Goal: Information Seeking & Learning: Find specific fact

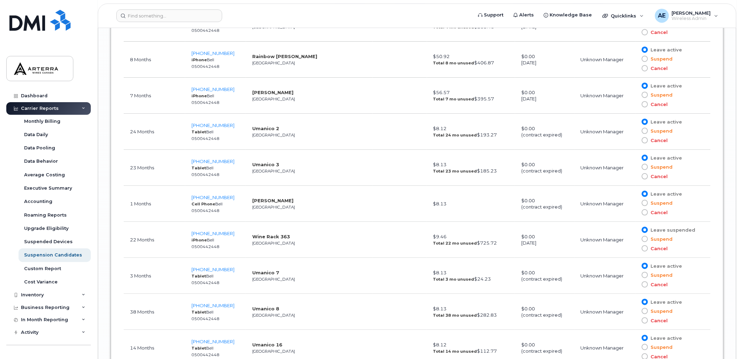
scroll to position [4155, 0]
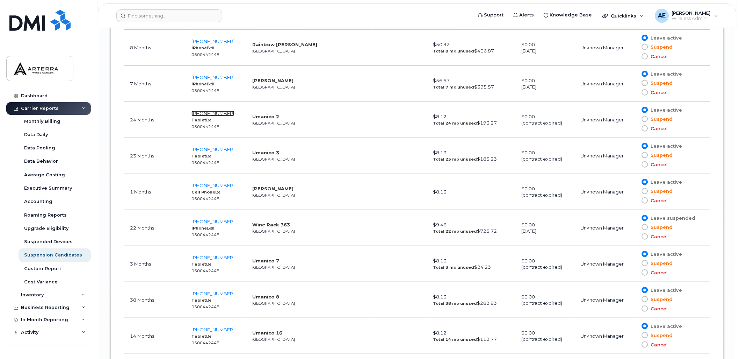
click at [225, 116] on span "438-270-6482" at bounding box center [213, 113] width 43 height 6
click at [222, 150] on span "438-270-7138" at bounding box center [213, 149] width 43 height 6
click at [226, 260] on span "[PHONE_NUMBER]" at bounding box center [213, 257] width 43 height 6
click at [217, 296] on span "438-336-1856" at bounding box center [213, 293] width 43 height 6
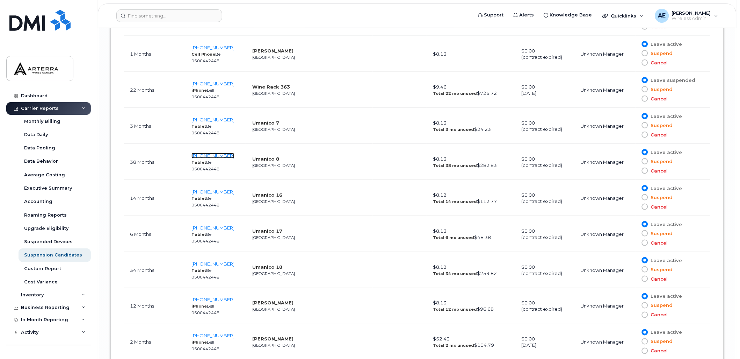
scroll to position [4311, 0]
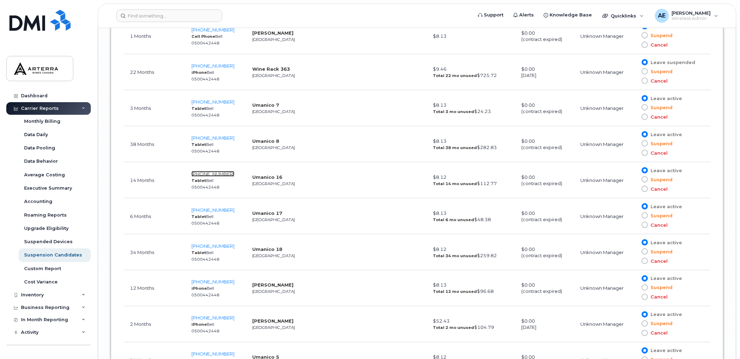
click at [212, 176] on span "[PHONE_NUMBER]" at bounding box center [213, 174] width 43 height 6
click at [223, 213] on span "438-337-2994" at bounding box center [213, 210] width 43 height 6
click at [218, 249] on span "438-337-7962" at bounding box center [213, 246] width 43 height 6
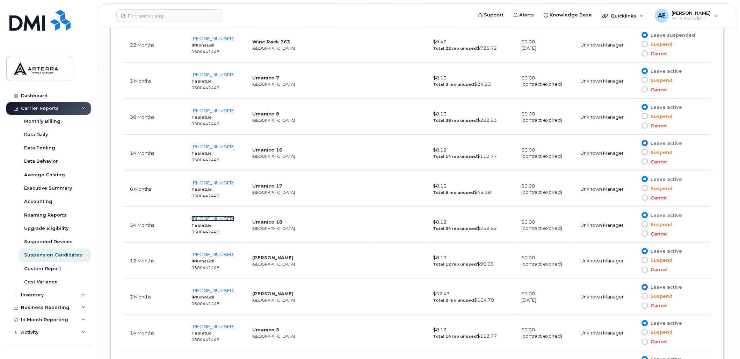
scroll to position [4349, 0]
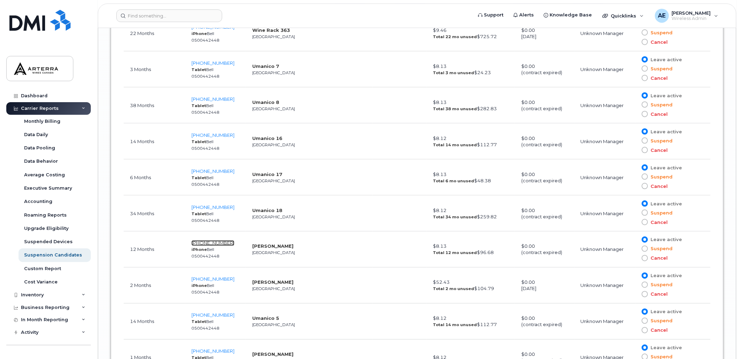
click at [219, 245] on span "438-340-1522" at bounding box center [213, 243] width 43 height 6
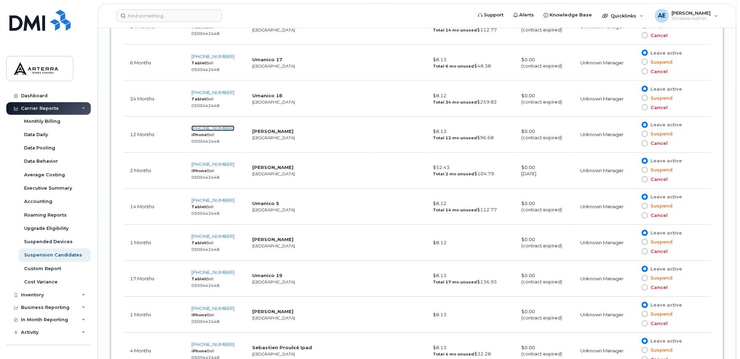
scroll to position [4466, 0]
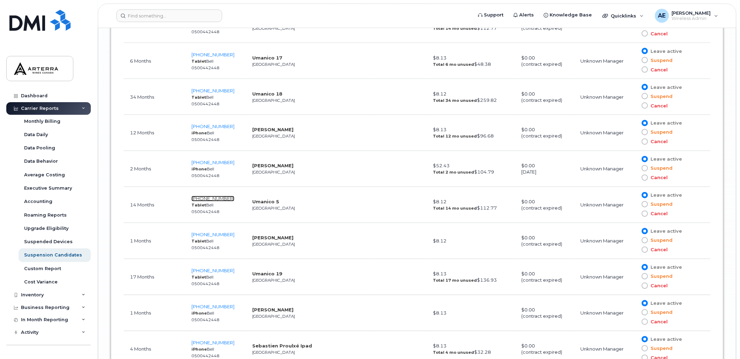
click at [216, 201] on span "438-364-3183" at bounding box center [213, 199] width 43 height 6
click at [213, 273] on span "438-455-4054" at bounding box center [213, 271] width 43 height 6
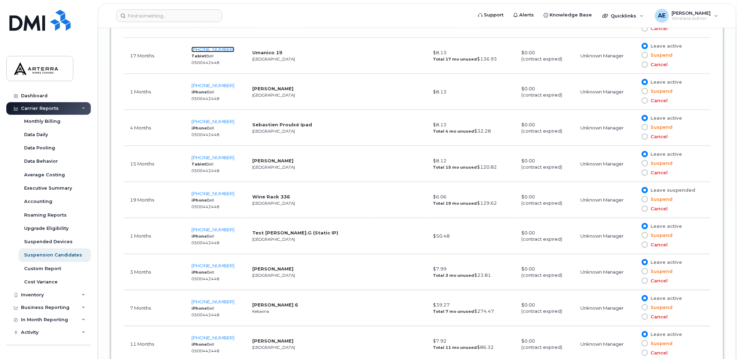
scroll to position [4699, 0]
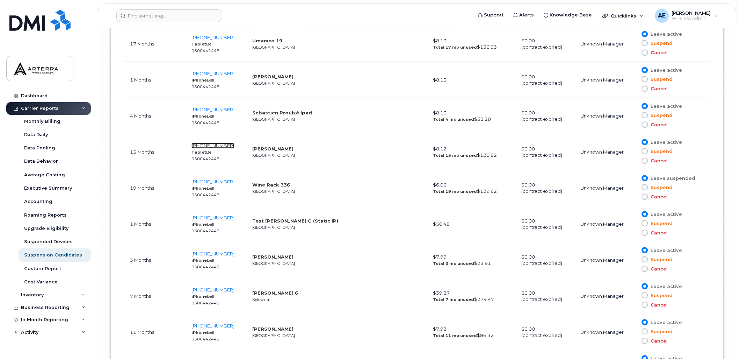
click at [219, 148] on span "514-248-2585" at bounding box center [213, 146] width 43 height 6
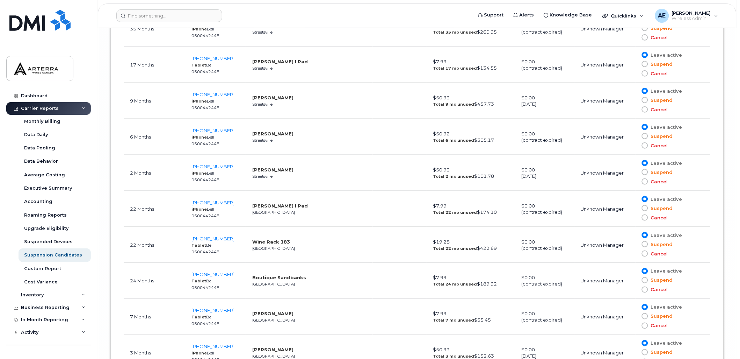
scroll to position [5165, 0]
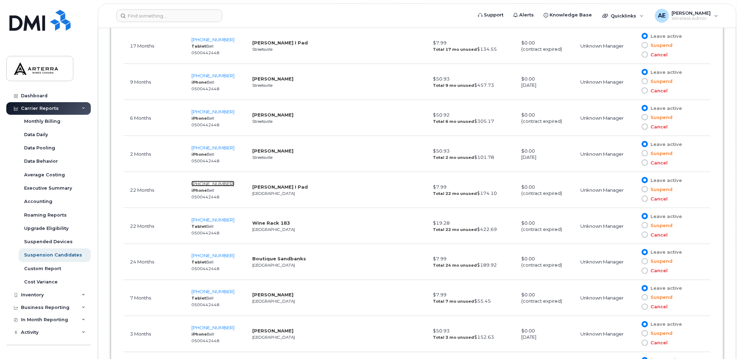
click at [214, 186] on span "905-351-3978" at bounding box center [213, 184] width 43 height 6
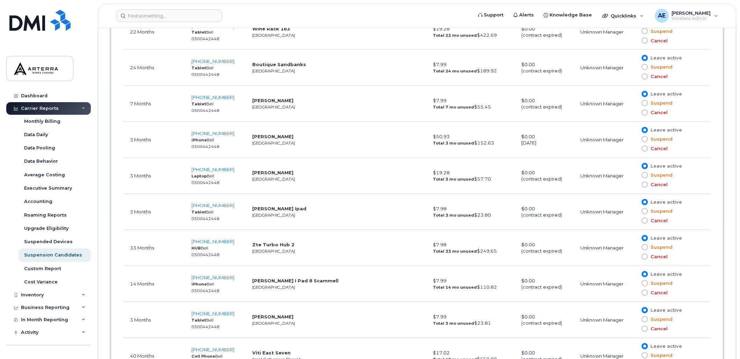
scroll to position [5359, 0]
click at [219, 208] on span "905-357-8689" at bounding box center [213, 205] width 43 height 6
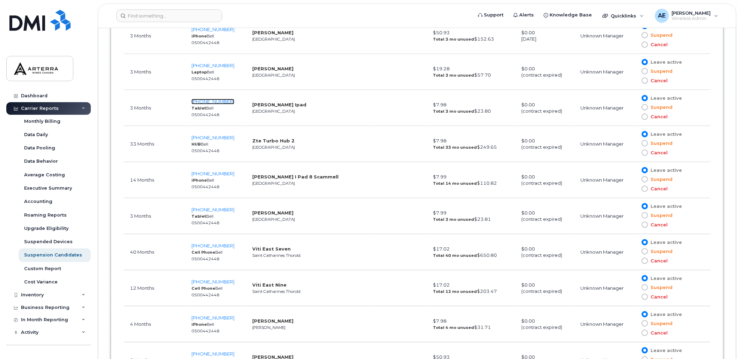
scroll to position [5475, 0]
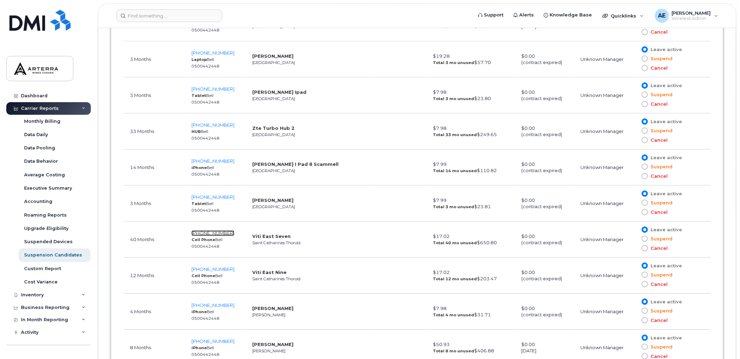
click at [226, 236] on span "905-658-5113" at bounding box center [213, 233] width 43 height 6
click at [212, 272] on span "905-658-6438" at bounding box center [213, 269] width 43 height 6
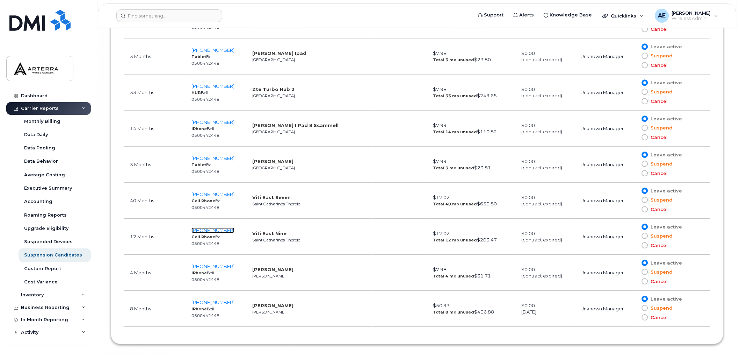
scroll to position [5540, 0]
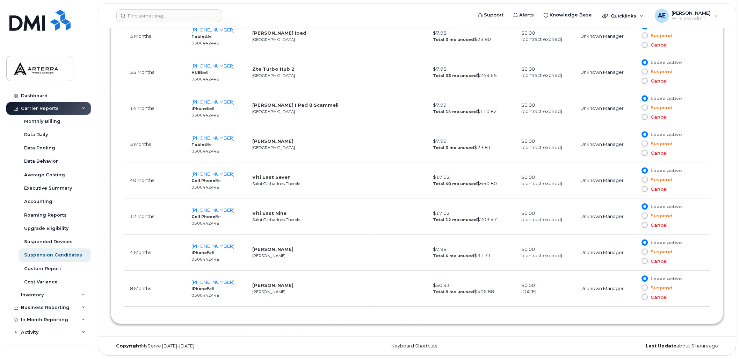
click at [284, 285] on td "Brett Jeffrey Hamilton" at bounding box center [309, 288] width 127 height 36
click at [215, 279] on span "905-979-0269" at bounding box center [213, 282] width 43 height 6
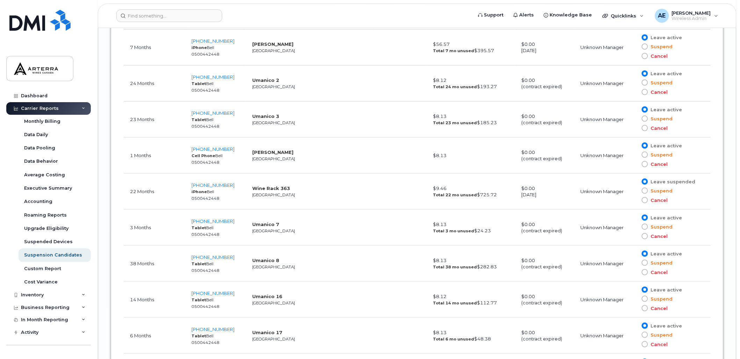
scroll to position [4142, 0]
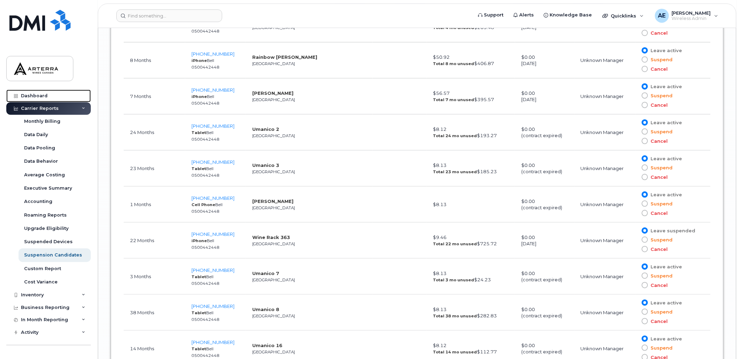
drag, startPoint x: 36, startPoint y: 93, endPoint x: 148, endPoint y: 97, distance: 111.9
click at [36, 93] on div "Dashboard" at bounding box center [34, 96] width 27 height 6
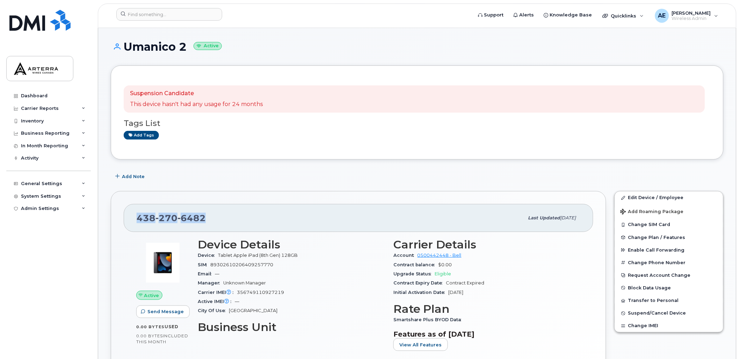
drag, startPoint x: 203, startPoint y: 219, endPoint x: 137, endPoint y: 217, distance: 66.1
click at [137, 217] on span "438 270 6482" at bounding box center [171, 218] width 69 height 10
drag, startPoint x: 137, startPoint y: 217, endPoint x: 142, endPoint y: 219, distance: 5.1
copy span "438 270 6482"
drag, startPoint x: 123, startPoint y: 45, endPoint x: 184, endPoint y: 46, distance: 61.2
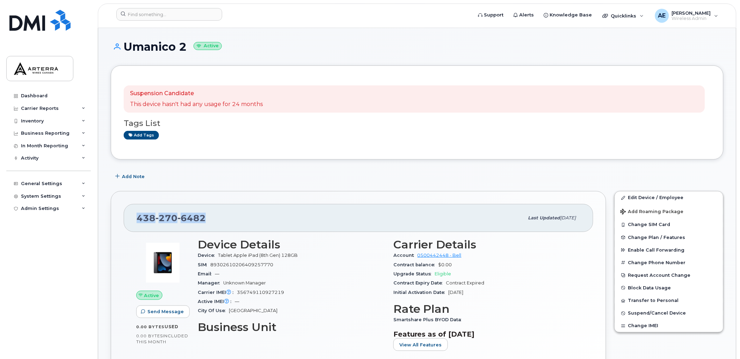
click at [184, 46] on h1 "Umanico 2 Active" at bounding box center [417, 47] width 613 height 12
copy h1 "Umanico 2"
drag, startPoint x: 392, startPoint y: 318, endPoint x: 464, endPoint y: 320, distance: 71.7
click at [464, 320] on div "Carrier Details Account 0500442448 - Bell Contract balance $0.00 Upgrade Status…" at bounding box center [487, 297] width 196 height 127
drag, startPoint x: 464, startPoint y: 320, endPoint x: 458, endPoint y: 319, distance: 6.4
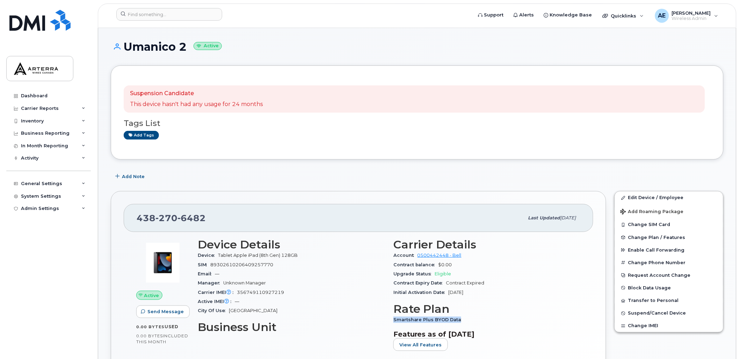
copy span "Smartshare Plus BYOD Data"
drag, startPoint x: 211, startPoint y: 215, endPoint x: 137, endPoint y: 214, distance: 74.1
click at [136, 215] on div "438 270 7138 Last updated Mar 07, 2024" at bounding box center [359, 218] width 470 height 28
drag, startPoint x: 137, startPoint y: 214, endPoint x: 154, endPoint y: 218, distance: 17.1
copy span "438 270 7138"
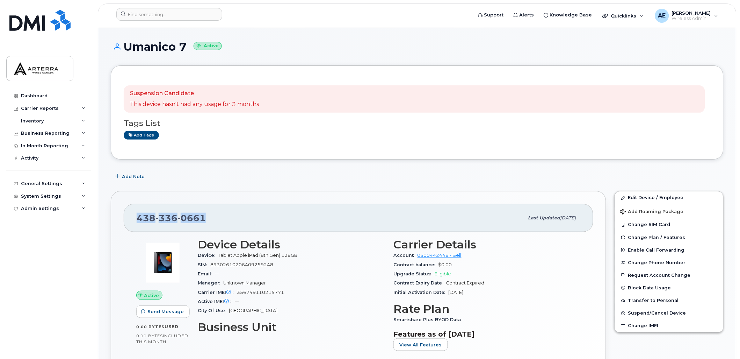
drag, startPoint x: 203, startPoint y: 216, endPoint x: 138, endPoint y: 220, distance: 65.1
click at [138, 220] on span "438 336 0661" at bounding box center [171, 218] width 69 height 10
drag, startPoint x: 138, startPoint y: 220, endPoint x: 149, endPoint y: 218, distance: 11.1
copy span "438 336 0661"
drag, startPoint x: 126, startPoint y: 44, endPoint x: 186, endPoint y: 45, distance: 60.1
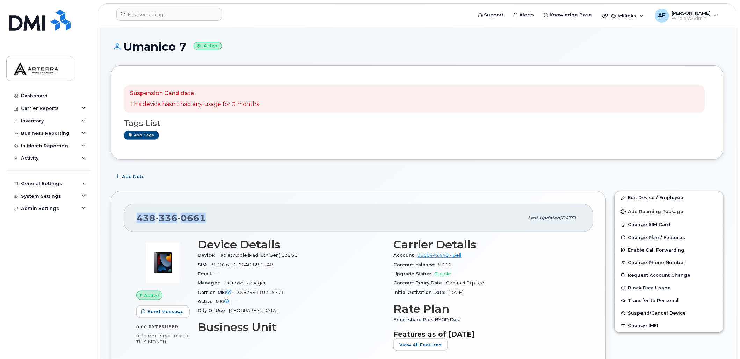
click at [186, 45] on h1 "Umanico 7 Active" at bounding box center [417, 47] width 613 height 12
copy h1 "Umanico 7"
drag, startPoint x: 135, startPoint y: 216, endPoint x: 209, endPoint y: 219, distance: 73.8
click at [209, 219] on div "[PHONE_NUMBER] Last updated [DATE]" at bounding box center [359, 218] width 470 height 28
drag, startPoint x: 209, startPoint y: 219, endPoint x: 194, endPoint y: 217, distance: 14.8
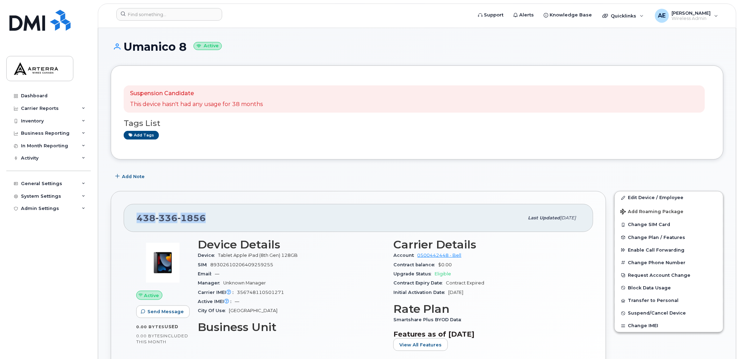
copy span "[PHONE_NUMBER]"
drag, startPoint x: 136, startPoint y: 219, endPoint x: 205, endPoint y: 222, distance: 69.2
click at [206, 222] on div "438 337 0805 Last updated Aug 24, 2023" at bounding box center [359, 218] width 470 height 28
copy span "438 337 0805"
drag, startPoint x: 138, startPoint y: 219, endPoint x: 213, endPoint y: 228, distance: 76.0
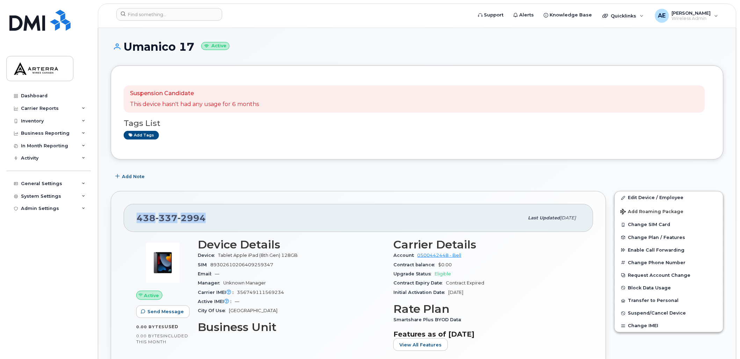
click at [213, 228] on div "[PHONE_NUMBER] Last updated [DATE]" at bounding box center [359, 218] width 470 height 28
drag, startPoint x: 211, startPoint y: 227, endPoint x: 194, endPoint y: 219, distance: 18.1
copy span "[PHONE_NUMBER]"
drag, startPoint x: 128, startPoint y: 46, endPoint x: 192, endPoint y: 45, distance: 64.0
click at [192, 45] on h1 "Umanico 17 Active" at bounding box center [417, 47] width 613 height 12
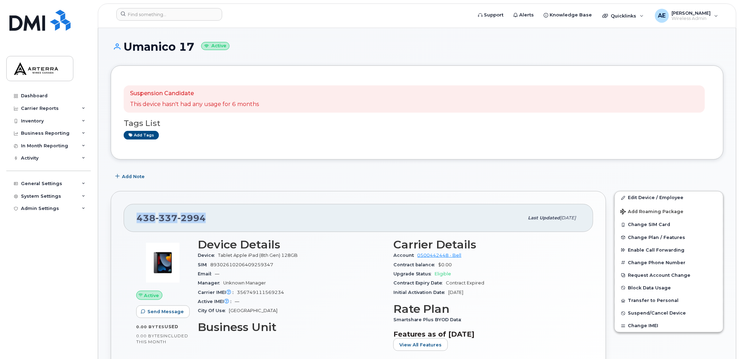
copy h1 "Umanico 17"
click at [184, 218] on span "7962" at bounding box center [192, 218] width 28 height 10
copy span "438 337 7962"
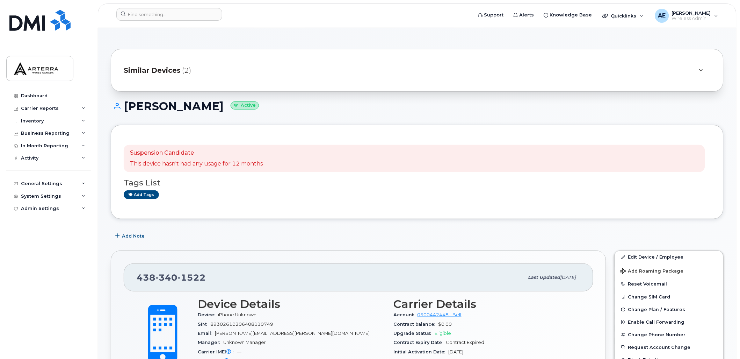
drag, startPoint x: 126, startPoint y: 104, endPoint x: 225, endPoint y: 106, distance: 99.6
click at [225, 106] on h1 "Vincent Bonneau Active" at bounding box center [417, 106] width 613 height 12
drag, startPoint x: 225, startPoint y: 106, endPoint x: 219, endPoint y: 107, distance: 6.0
copy h1 "Vincent Bonneau"
click at [699, 72] on icon at bounding box center [701, 70] width 4 height 5
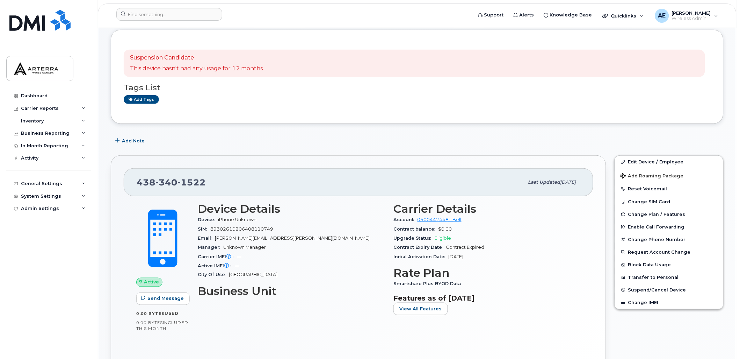
scroll to position [194, 0]
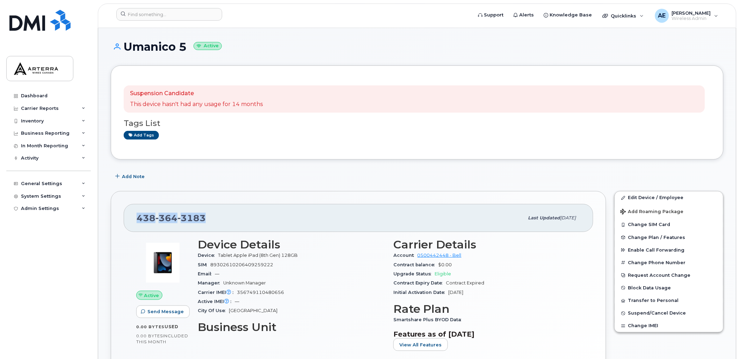
drag, startPoint x: 136, startPoint y: 217, endPoint x: 204, endPoint y: 219, distance: 68.2
click at [204, 219] on div "[PHONE_NUMBER] Last updated [DATE]" at bounding box center [359, 218] width 470 height 28
drag, startPoint x: 204, startPoint y: 219, endPoint x: 199, endPoint y: 217, distance: 5.4
copy span "[PHONE_NUMBER]"
drag, startPoint x: 138, startPoint y: 218, endPoint x: 203, endPoint y: 218, distance: 65.0
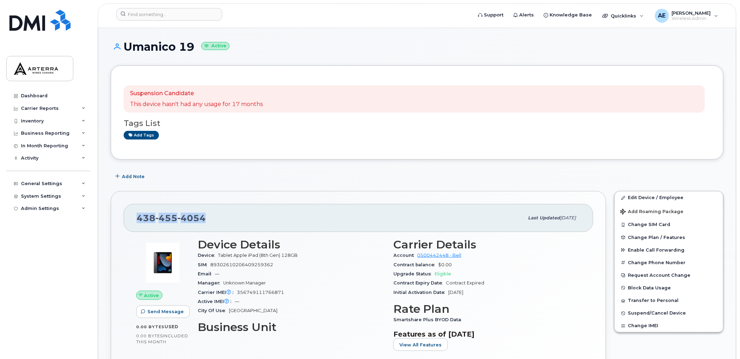
click at [203, 218] on span "[PHONE_NUMBER]" at bounding box center [171, 218] width 69 height 10
copy span "[PHONE_NUMBER]"
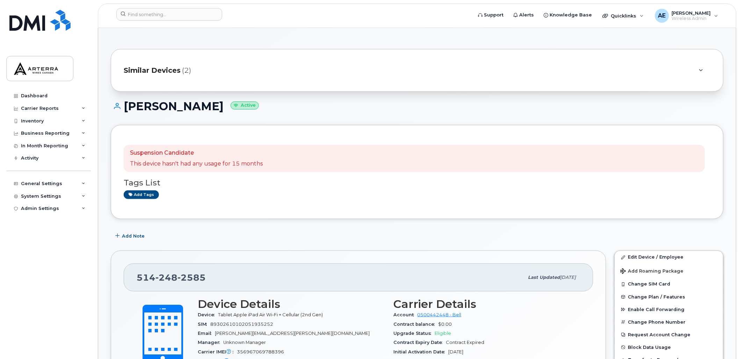
drag, startPoint x: 130, startPoint y: 108, endPoint x: 203, endPoint y: 109, distance: 72.4
click at [203, 109] on h1 "Nicolas Thuot Active" at bounding box center [417, 106] width 613 height 12
drag, startPoint x: 203, startPoint y: 109, endPoint x: 199, endPoint y: 108, distance: 4.3
copy h1 "Nicolas Thuot"
click at [699, 68] on icon at bounding box center [701, 70] width 4 height 5
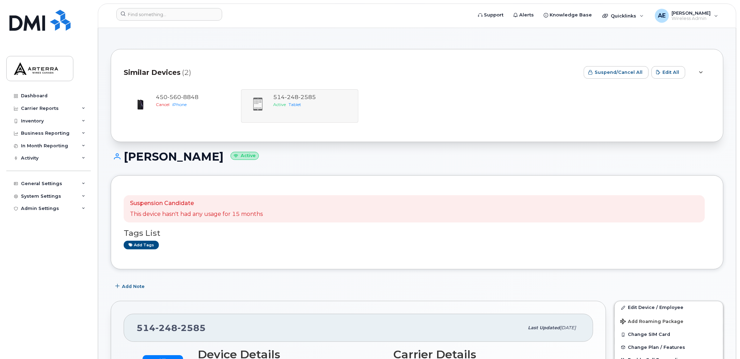
click at [699, 68] on div at bounding box center [701, 72] width 8 height 8
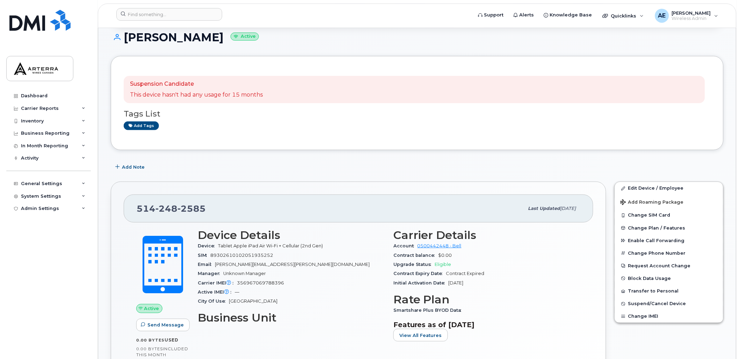
scroll to position [78, 0]
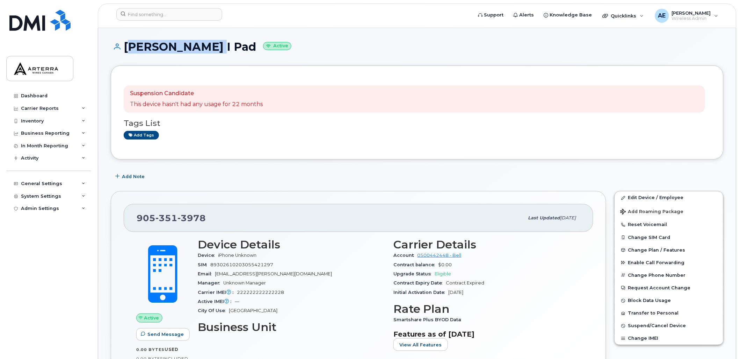
drag, startPoint x: 124, startPoint y: 46, endPoint x: 203, endPoint y: 47, distance: 79.3
click at [203, 47] on h1 "Aussie Jiwani I Pad Active" at bounding box center [417, 47] width 613 height 12
drag, startPoint x: 203, startPoint y: 47, endPoint x: 199, endPoint y: 46, distance: 4.0
copy h1 "Aussie Jiwani"
drag, startPoint x: 134, startPoint y: 217, endPoint x: 206, endPoint y: 221, distance: 72.8
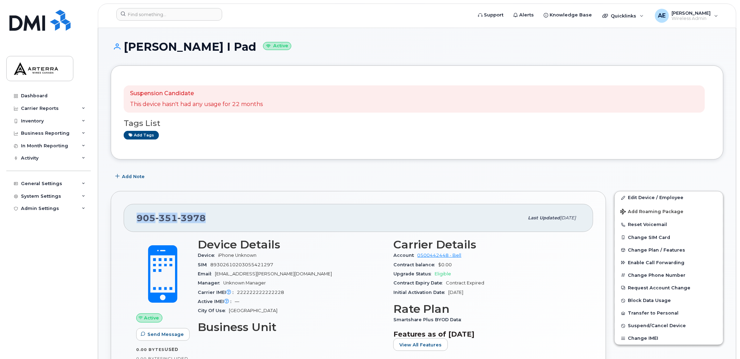
click at [206, 221] on div "905 351 3978 Last updated Oct 21, 2024" at bounding box center [359, 218] width 470 height 28
drag, startPoint x: 206, startPoint y: 221, endPoint x: 199, endPoint y: 219, distance: 7.9
copy span "905 351 3978"
drag, startPoint x: 127, startPoint y: 45, endPoint x: 235, endPoint y: 49, distance: 107.7
click at [235, 49] on h1 "Aussie Jiwani I Pad Active" at bounding box center [417, 47] width 613 height 12
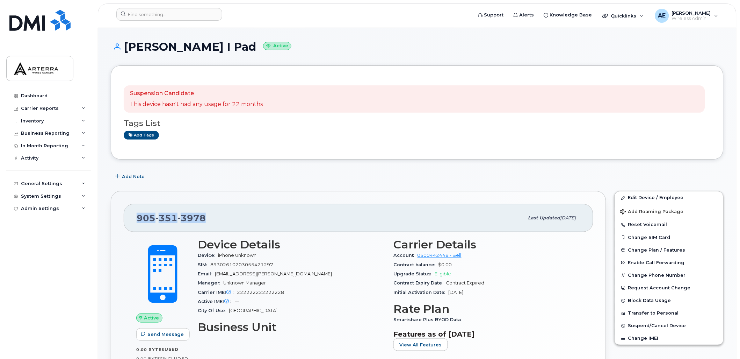
copy h1 "Aussie Jiwani I Pad"
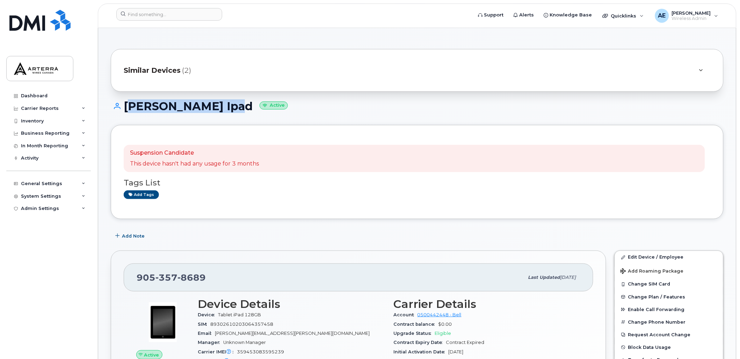
drag, startPoint x: 130, startPoint y: 106, endPoint x: 229, endPoint y: 106, distance: 99.3
click at [229, 106] on h1 "[PERSON_NAME] Ipad Active" at bounding box center [417, 106] width 613 height 12
drag, startPoint x: 229, startPoint y: 106, endPoint x: 221, endPoint y: 107, distance: 8.5
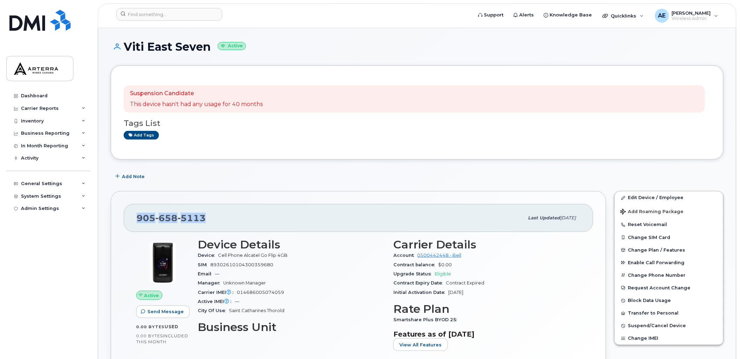
drag, startPoint x: 135, startPoint y: 217, endPoint x: 219, endPoint y: 222, distance: 84.7
click at [219, 222] on div "[PHONE_NUMBER] Last updated [DATE]" at bounding box center [359, 218] width 470 height 28
drag, startPoint x: 219, startPoint y: 222, endPoint x: 199, endPoint y: 217, distance: 20.8
copy span "[PHONE_NUMBER]"
drag, startPoint x: 127, startPoint y: 45, endPoint x: 209, endPoint y: 49, distance: 82.2
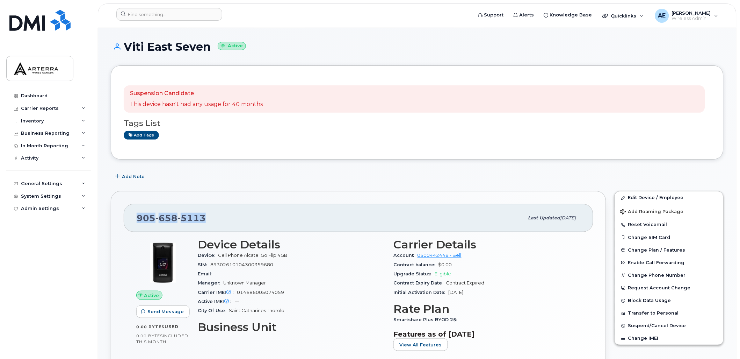
click at [209, 49] on h1 "Viti East Seven Active" at bounding box center [417, 47] width 613 height 12
copy h1 "Viti East Seven"
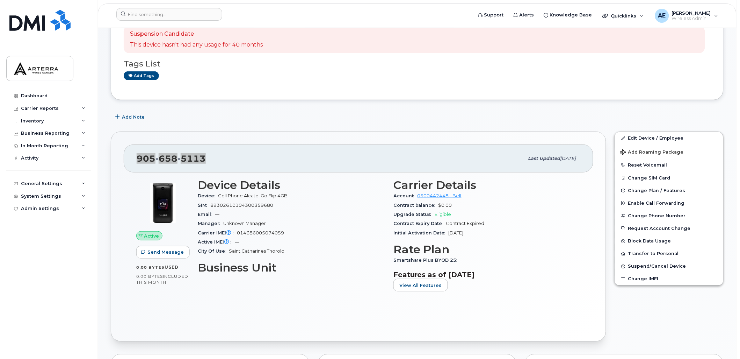
scroll to position [155, 0]
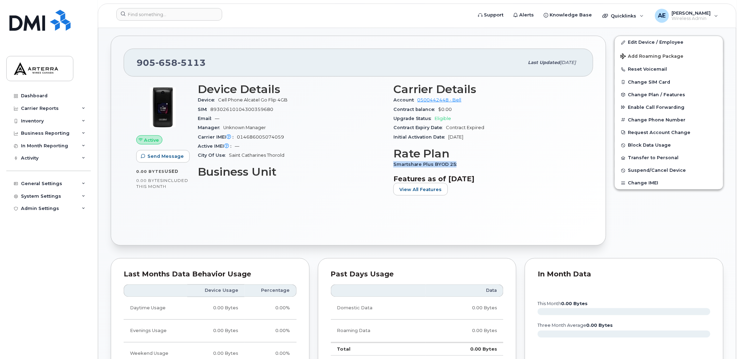
drag, startPoint x: 394, startPoint y: 165, endPoint x: 455, endPoint y: 163, distance: 61.2
click at [455, 163] on span "Smartshare Plus BYOD 25" at bounding box center [427, 163] width 67 height 5
copy span "Smartshare Plus BYOD 25"
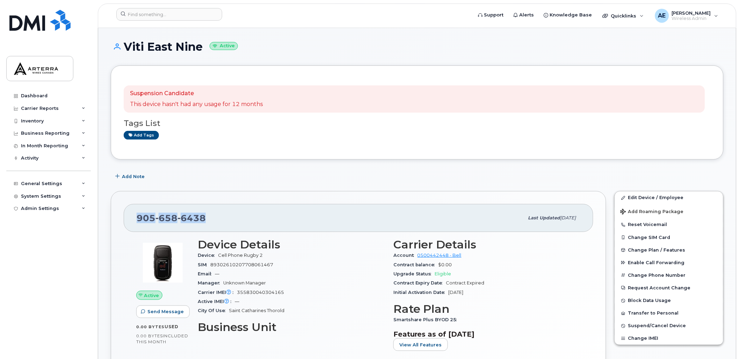
drag, startPoint x: 158, startPoint y: 219, endPoint x: 208, endPoint y: 218, distance: 50.3
click at [208, 218] on div "[PHONE_NUMBER]" at bounding box center [331, 217] width 388 height 15
drag, startPoint x: 207, startPoint y: 218, endPoint x: 198, endPoint y: 215, distance: 9.5
copy span "[PHONE_NUMBER]"
drag, startPoint x: 125, startPoint y: 44, endPoint x: 200, endPoint y: 49, distance: 74.9
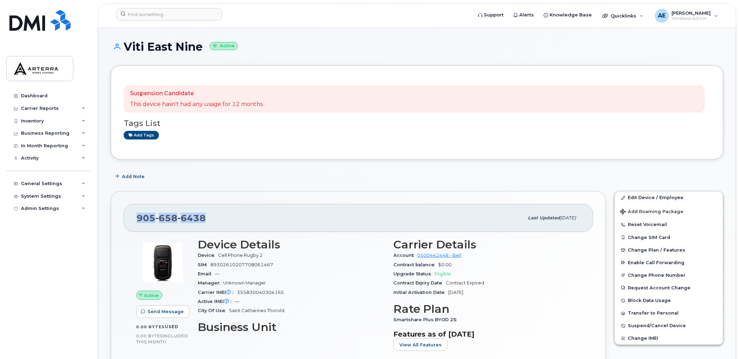
click at [200, 49] on h1 "Viti East Nine Active" at bounding box center [417, 47] width 613 height 12
copy h1 "Viti East Nine"
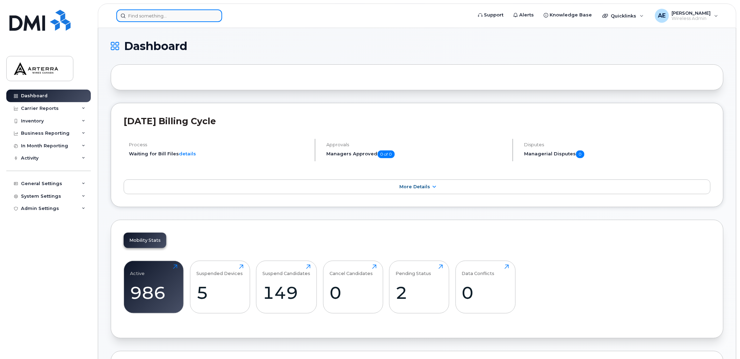
click at [154, 16] on input at bounding box center [169, 15] width 106 height 13
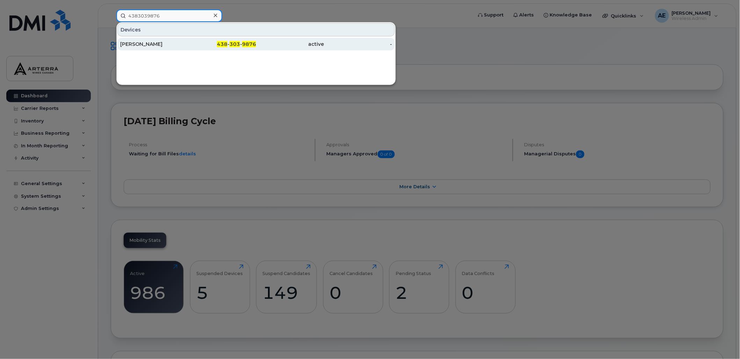
type input "4383039876"
click at [151, 44] on div "[PERSON_NAME]" at bounding box center [154, 44] width 68 height 7
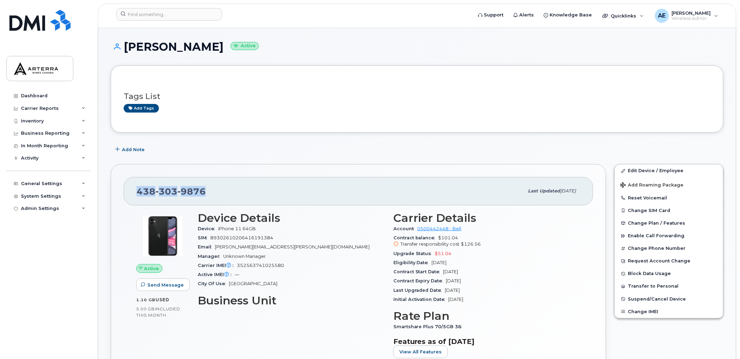
drag, startPoint x: 137, startPoint y: 190, endPoint x: 203, endPoint y: 189, distance: 66.4
click at [205, 189] on div "[PHONE_NUMBER]" at bounding box center [331, 190] width 388 height 15
drag, startPoint x: 203, startPoint y: 189, endPoint x: 199, endPoint y: 189, distance: 4.9
copy span "[PHONE_NUMBER]"
click at [559, 249] on div "Upgrade Status $51.04" at bounding box center [487, 253] width 187 height 9
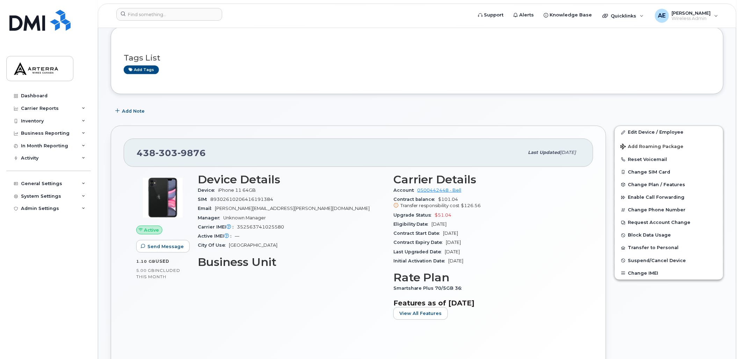
scroll to position [39, 0]
